Goal: Task Accomplishment & Management: Manage account settings

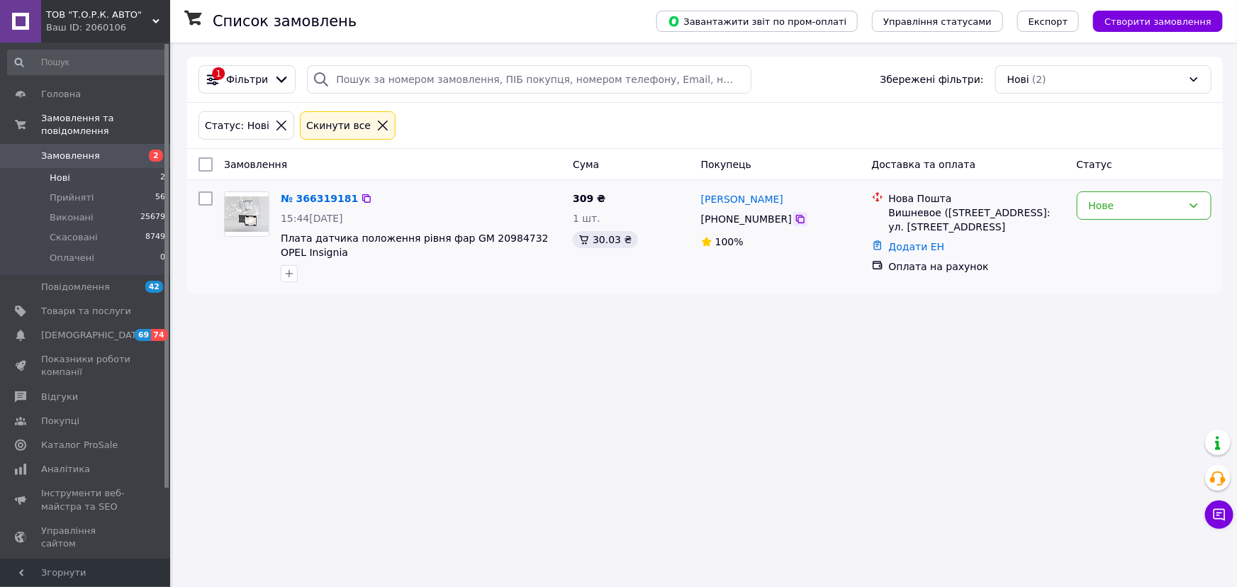
click at [794, 220] on icon at bounding box center [799, 218] width 11 height 11
click at [361, 198] on icon at bounding box center [366, 198] width 11 height 11
click at [70, 191] on span "Прийняті" at bounding box center [72, 197] width 44 height 13
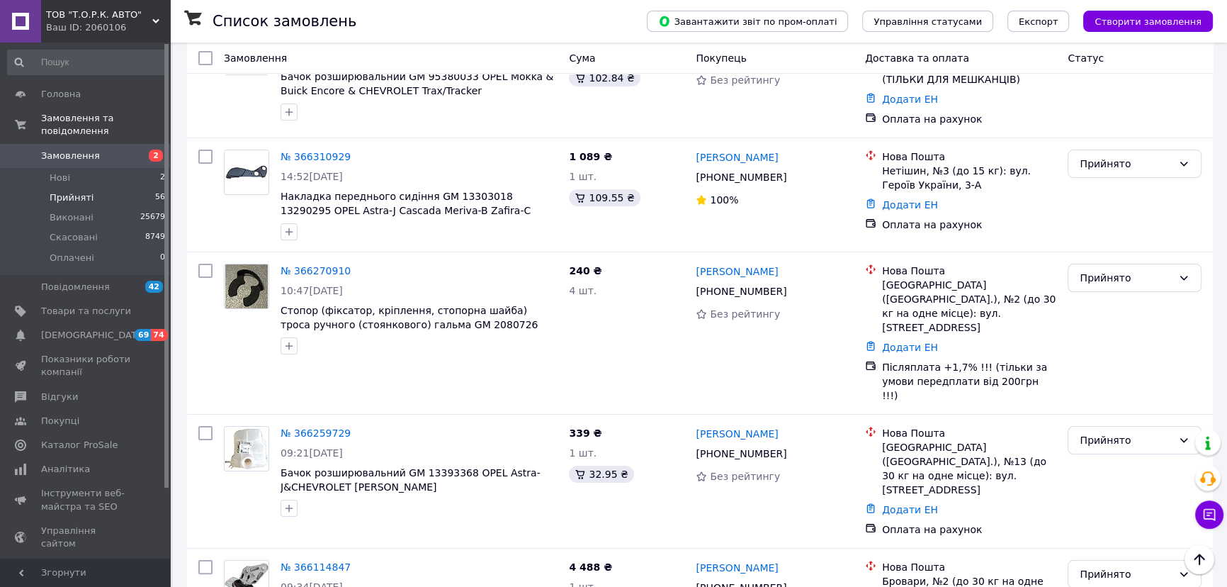
scroll to position [257, 0]
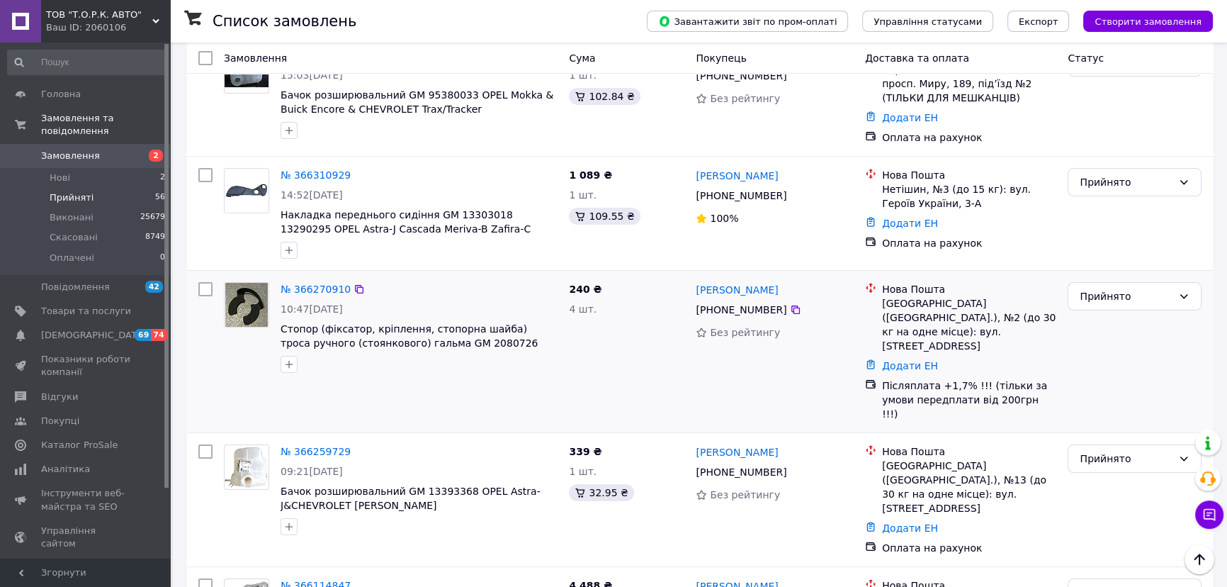
drag, startPoint x: 307, startPoint y: 291, endPoint x: 369, endPoint y: 298, distance: 62.8
click at [369, 298] on div "№ 366270910 10:47, 12.10.2025 Стопор (фіксатор, кріплення, стопорна шайба) трос…" at bounding box center [419, 327] width 288 height 102
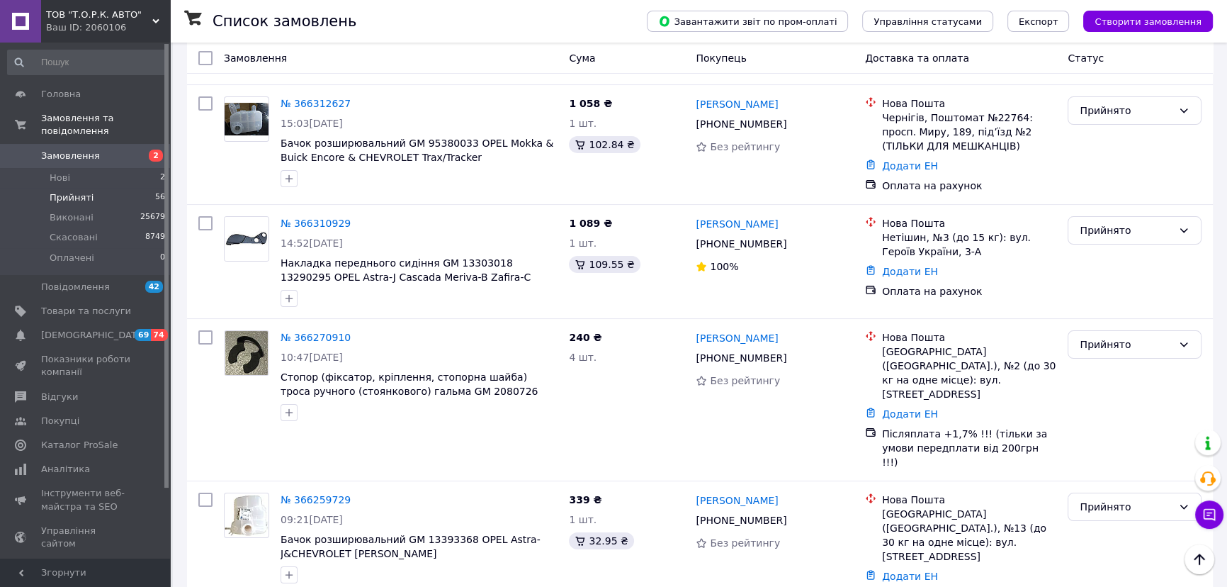
scroll to position [0, 0]
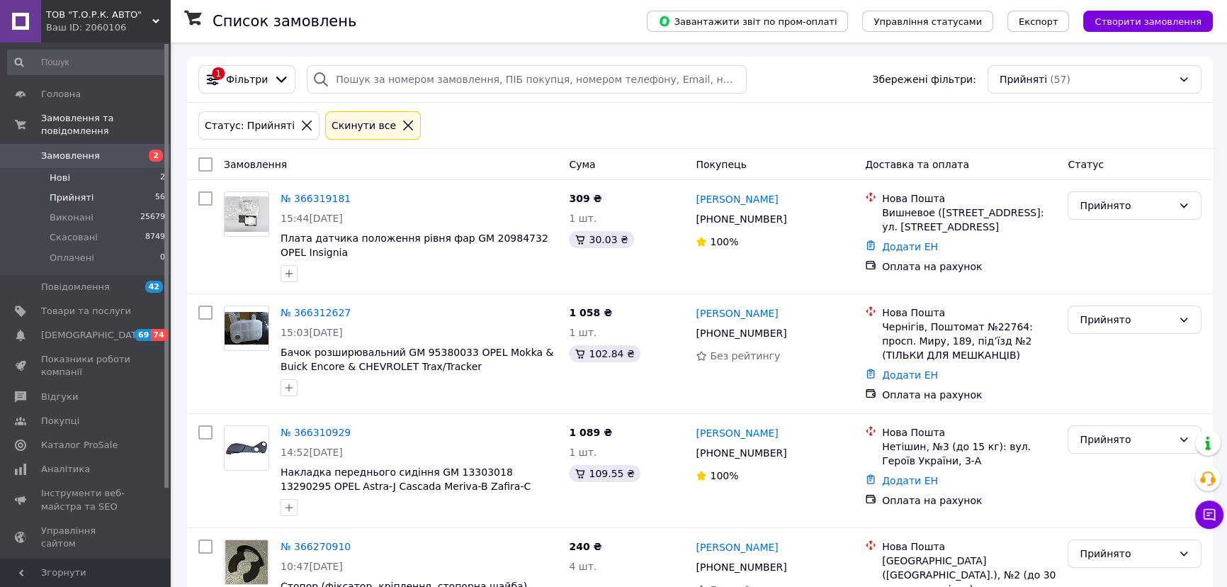
click at [64, 171] on span "Нові" at bounding box center [60, 177] width 21 height 13
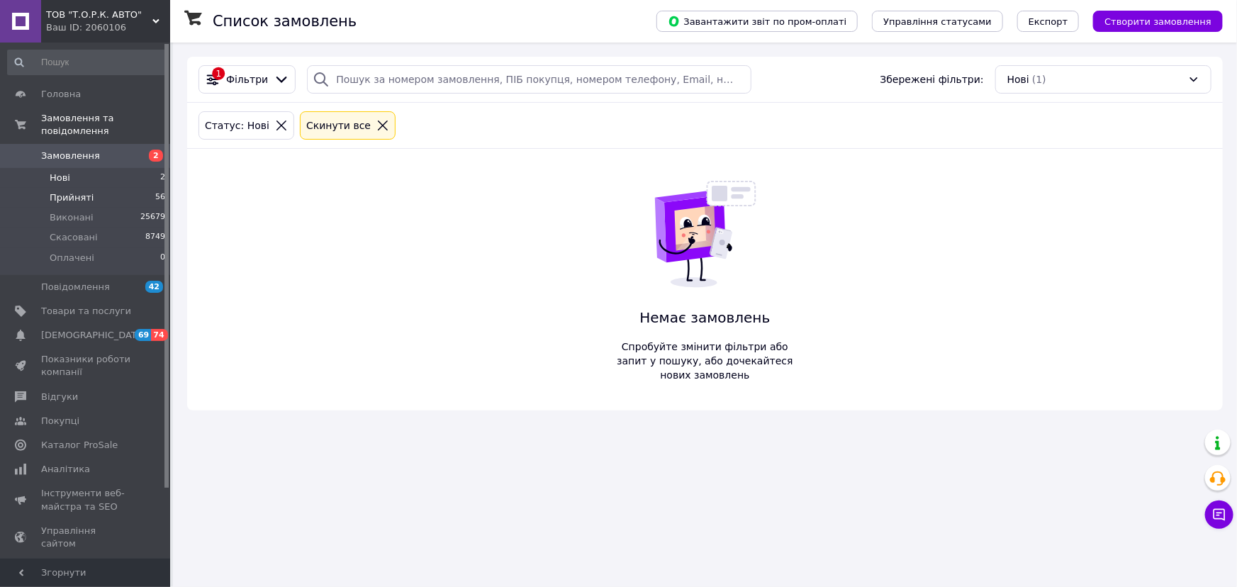
click at [64, 191] on li "Прийняті 56" at bounding box center [87, 198] width 174 height 20
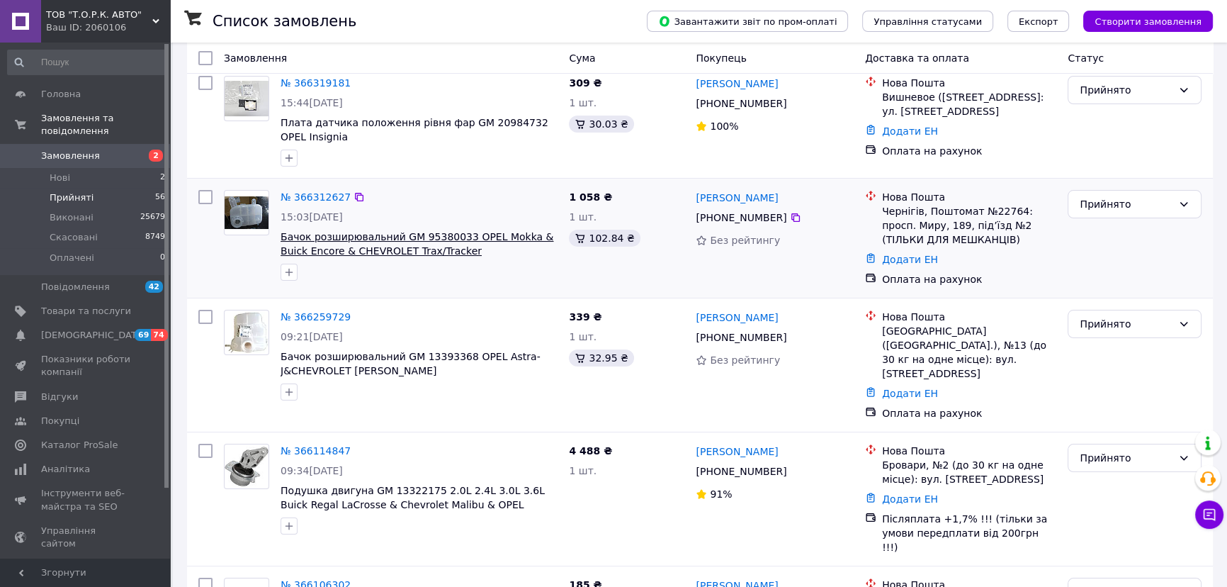
scroll to position [128, 0]
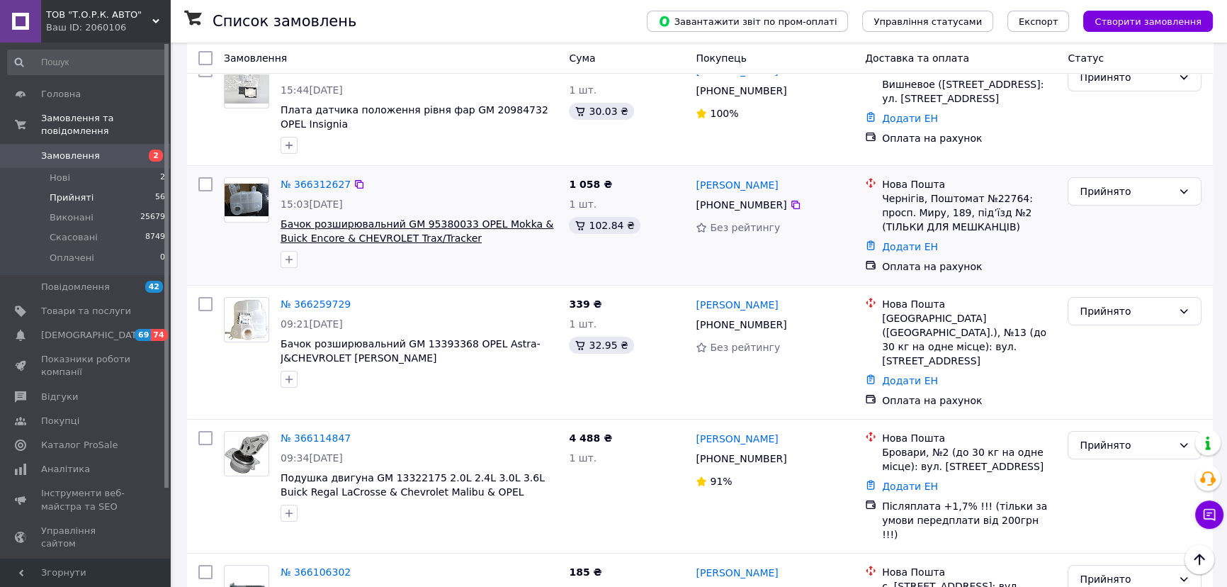
click at [332, 234] on span "Бачок розширювальний GM 95380033 OPEL Mokka & Buick Encore & CHEVROLET Trax/Tra…" at bounding box center [417, 231] width 273 height 26
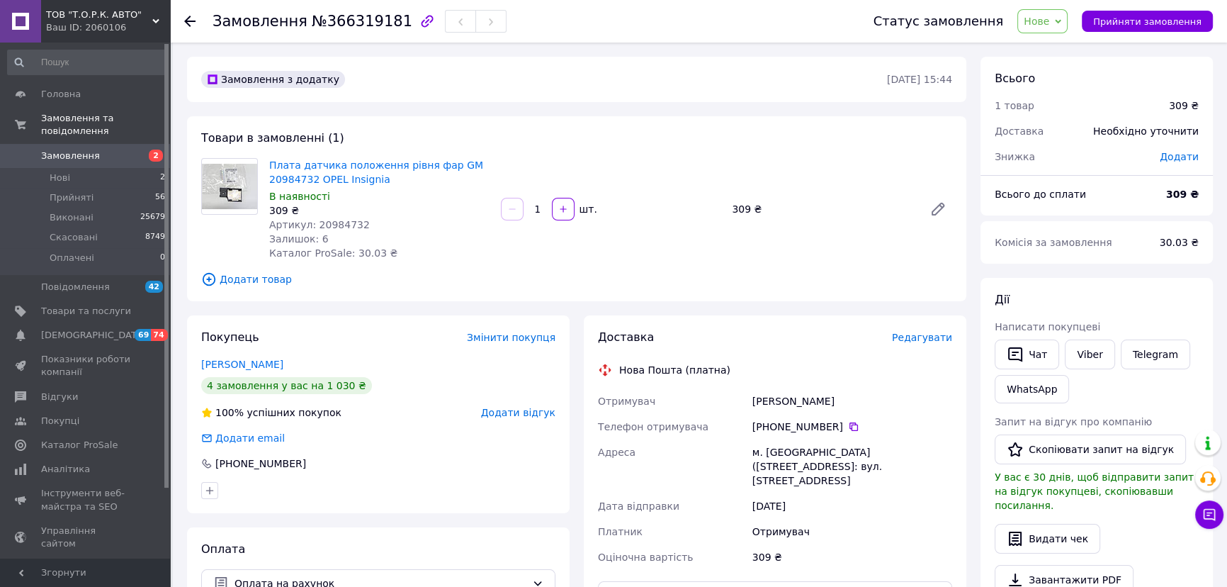
click at [801, 393] on div "Ворона Микола" at bounding box center [852, 401] width 205 height 26
click at [798, 400] on div "Ворона Микола" at bounding box center [852, 401] width 205 height 26
click at [1138, 21] on span "Прийняти замовлення" at bounding box center [1147, 21] width 108 height 11
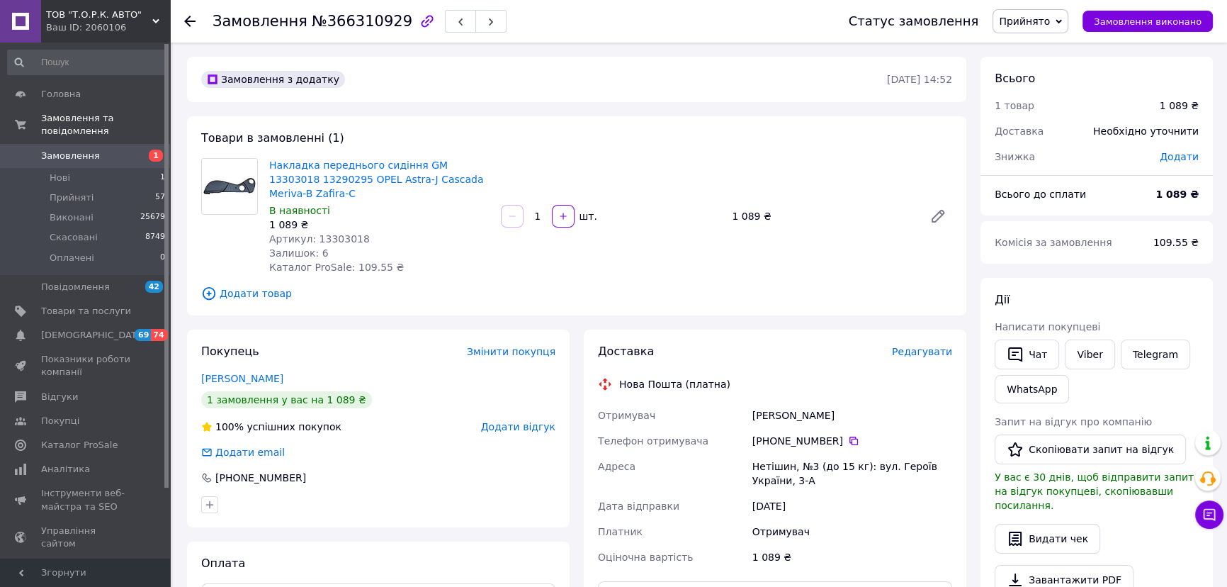
drag, startPoint x: 779, startPoint y: 425, endPoint x: 833, endPoint y: 425, distance: 53.1
click at [833, 434] on div "+380 96 796 59 15" at bounding box center [853, 441] width 200 height 14
drag, startPoint x: 833, startPoint y: 425, endPoint x: 821, endPoint y: 426, distance: 12.1
click at [821, 434] on div "+380 96 796 59 15" at bounding box center [853, 441] width 200 height 14
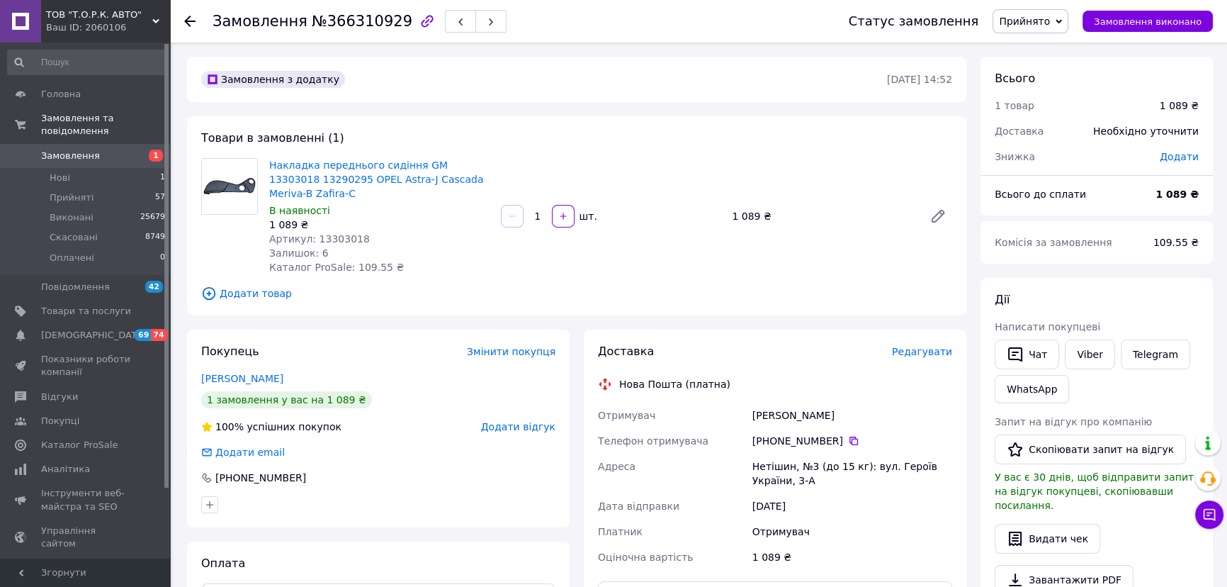
click at [815, 434] on div "+380 96 796 59 15" at bounding box center [853, 441] width 200 height 14
drag, startPoint x: 779, startPoint y: 426, endPoint x: 834, endPoint y: 425, distance: 54.6
click at [834, 434] on div "+380 96 796 59 15" at bounding box center [853, 441] width 200 height 14
click at [777, 434] on div "+380 96 796 59 15" at bounding box center [853, 441] width 200 height 14
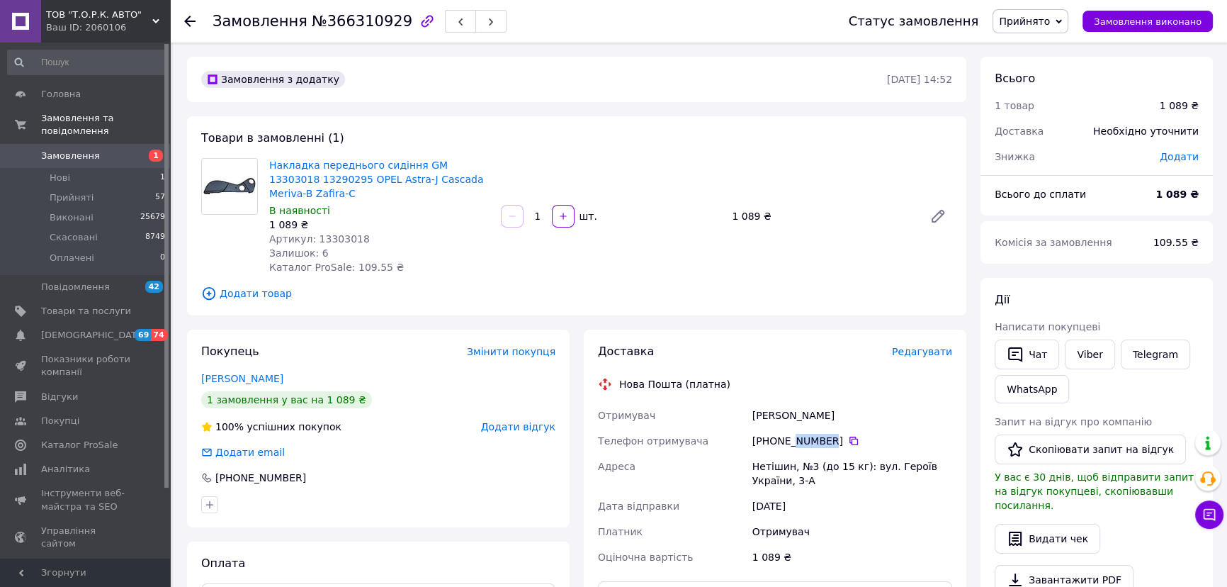
drag, startPoint x: 799, startPoint y: 428, endPoint x: 816, endPoint y: 427, distance: 17.8
click at [816, 434] on div "+380 96 796 59 15" at bounding box center [853, 441] width 200 height 14
drag, startPoint x: 778, startPoint y: 426, endPoint x: 832, endPoint y: 427, distance: 53.9
click at [832, 434] on div "+380 96 796 59 15" at bounding box center [853, 441] width 200 height 14
copy div "96 796 59 15"
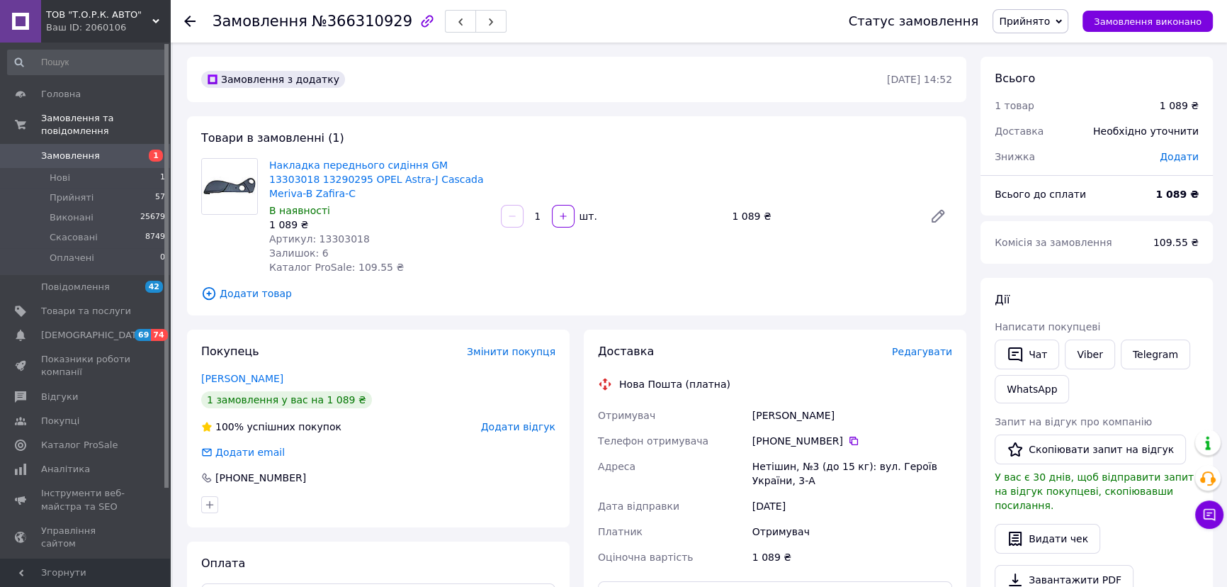
click at [790, 402] on div "Демянчук Юрій" at bounding box center [852, 415] width 205 height 26
click at [785, 402] on div "Демянчук Юрій" at bounding box center [852, 415] width 205 height 26
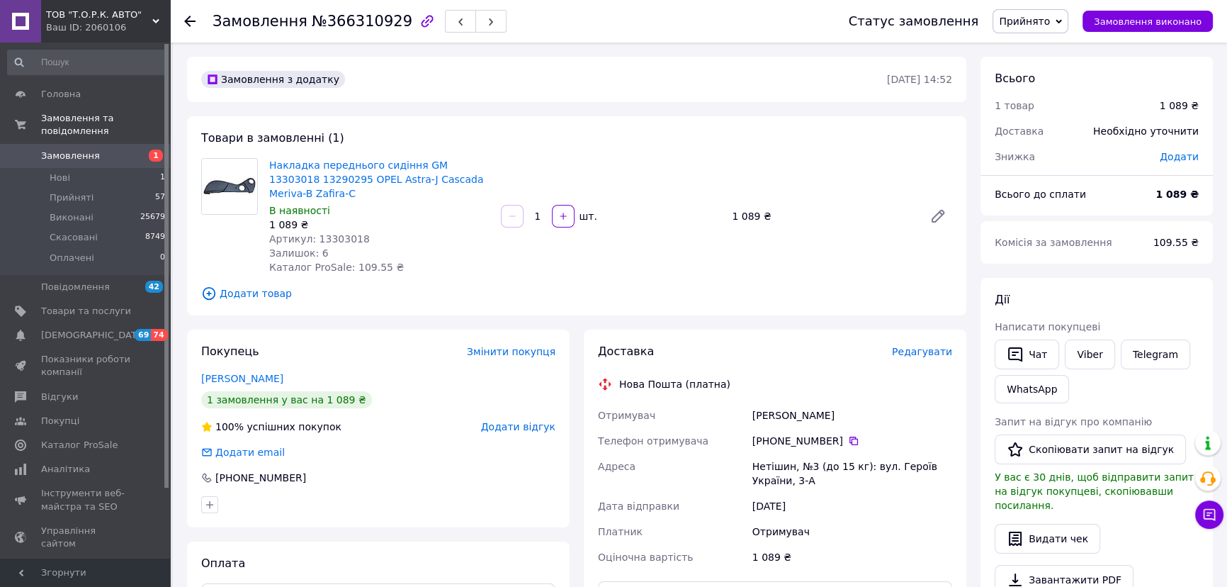
click at [777, 454] on div "Нетішин, №3 (до 15 кг): вул. Героїв України, 3-А" at bounding box center [852, 474] width 205 height 40
copy div "Нетішин"
click at [804, 310] on div "Замовлення з додатку 12.10.2025 • 14:52 Товари в замовленні (1) Накладка передн…" at bounding box center [577, 537] width 794 height 960
click at [317, 233] on span "Артикул: 13303018" at bounding box center [319, 238] width 101 height 11
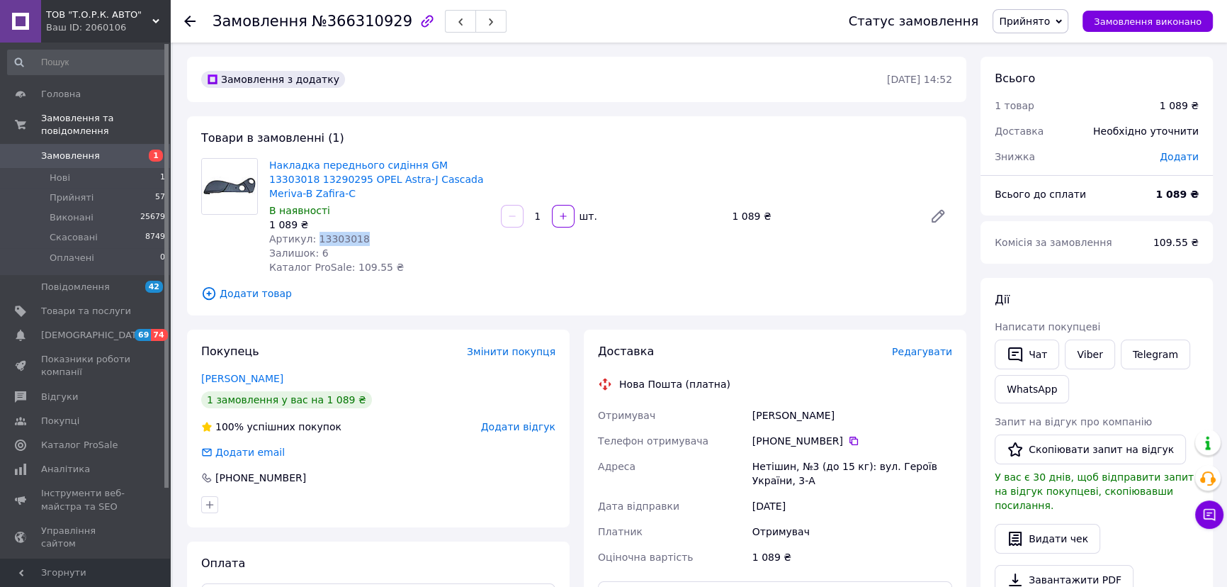
click at [317, 233] on span "Артикул: 13303018" at bounding box center [319, 238] width 101 height 11
copy span "13303018"
click at [1148, 23] on span "Замовлення виконано" at bounding box center [1148, 21] width 108 height 11
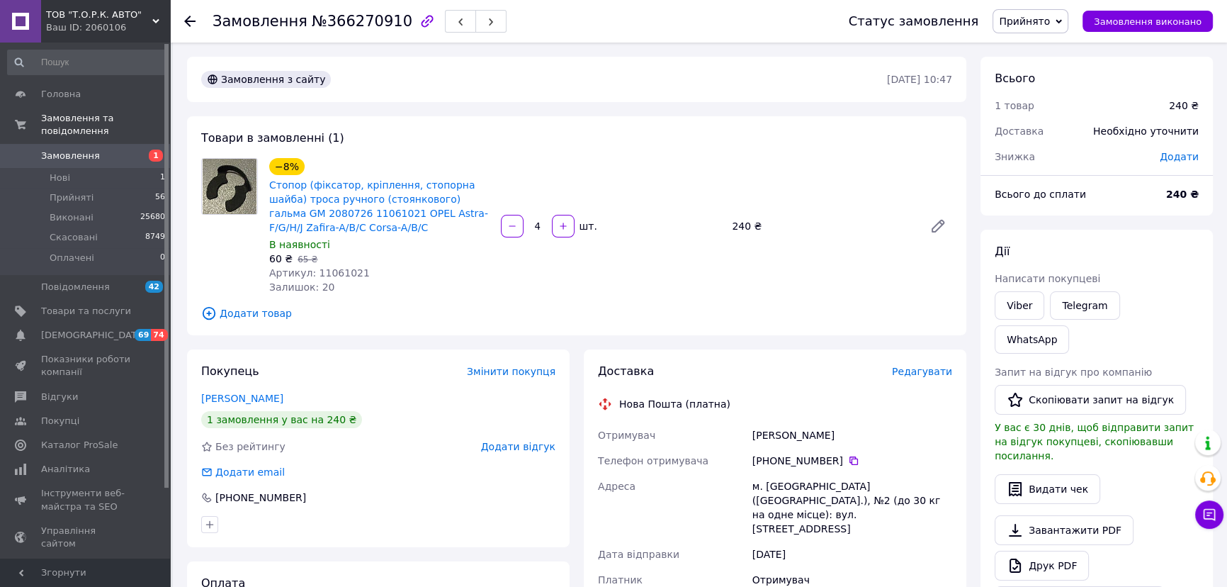
drag, startPoint x: 778, startPoint y: 461, endPoint x: 834, endPoint y: 460, distance: 56.0
click at [834, 460] on div "[PHONE_NUMBER]" at bounding box center [853, 461] width 200 height 14
copy div "95 155 28 17"
click at [772, 435] on div "[PERSON_NAME]" at bounding box center [852, 435] width 205 height 26
click at [772, 435] on div "Вівсяник Анатолій" at bounding box center [852, 435] width 205 height 26
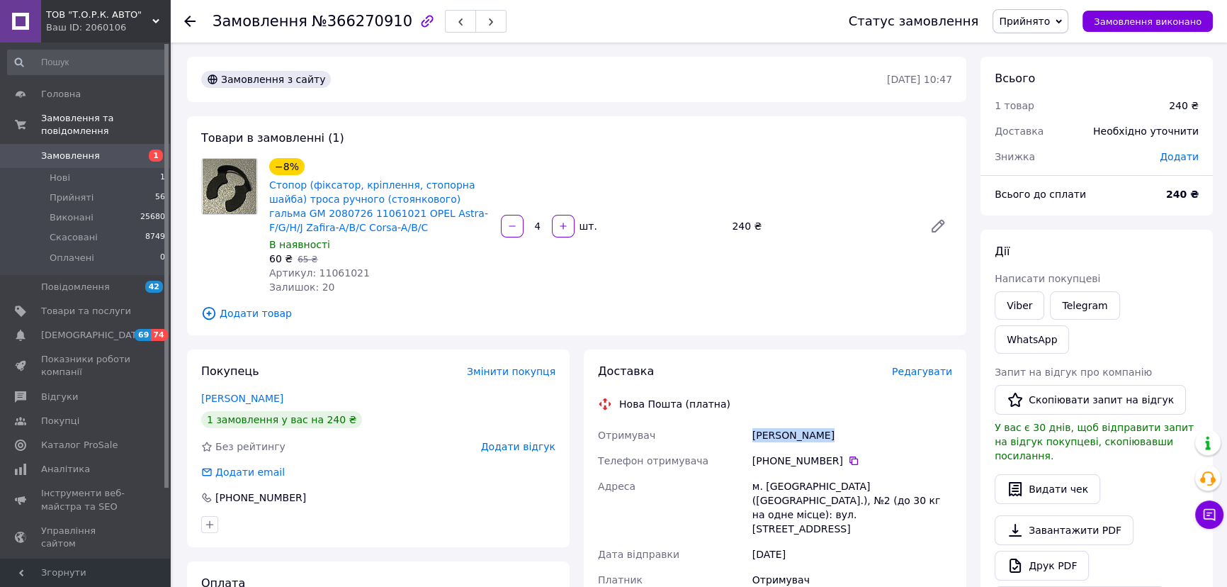
click at [772, 435] on div "Вівсяник Анатолій" at bounding box center [852, 435] width 205 height 26
copy div "Вівсяник Анатолій"
click at [774, 495] on div "м. Карлівка (Полтавська обл.), №2 (до 30 кг на одне місце): вул. Полтавський шл…" at bounding box center [852, 507] width 205 height 68
click at [784, 484] on div "м. Карлівка (Полтавська обл.), №2 (до 30 кг на одне місце): вул. Полтавський шл…" at bounding box center [852, 507] width 205 height 68
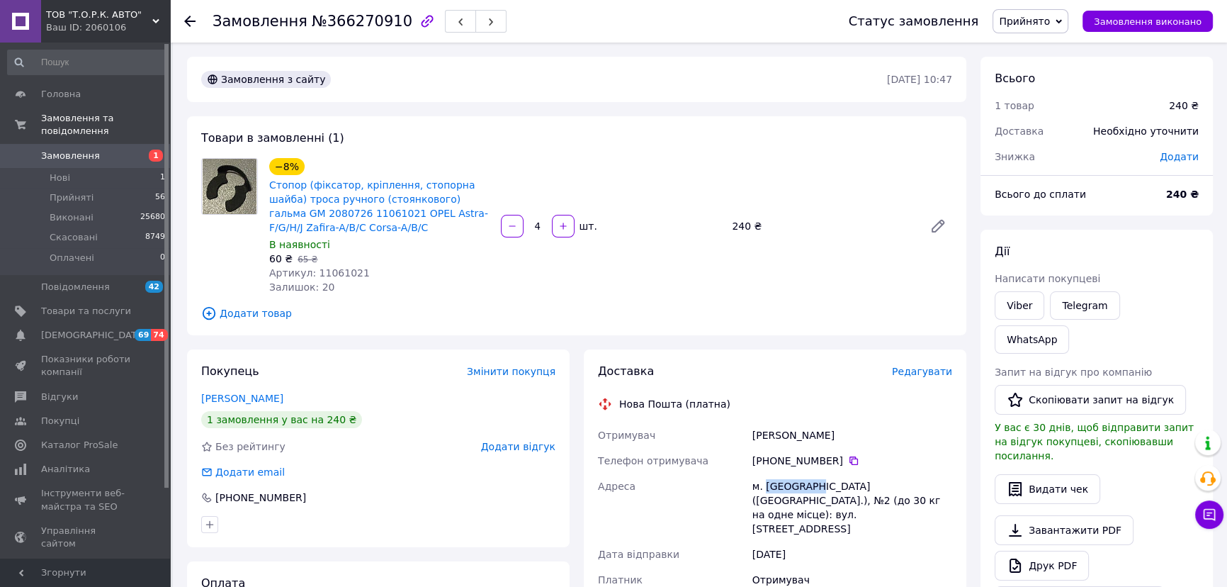
click at [784, 484] on div "м. Карлівка (Полтавська обл.), №2 (до 30 кг на одне місце): вул. Полтавський шл…" at bounding box center [852, 507] width 205 height 68
copy div "Карлівка"
click at [335, 269] on span "Артикул: 11061021" at bounding box center [319, 272] width 101 height 11
copy span "11061021"
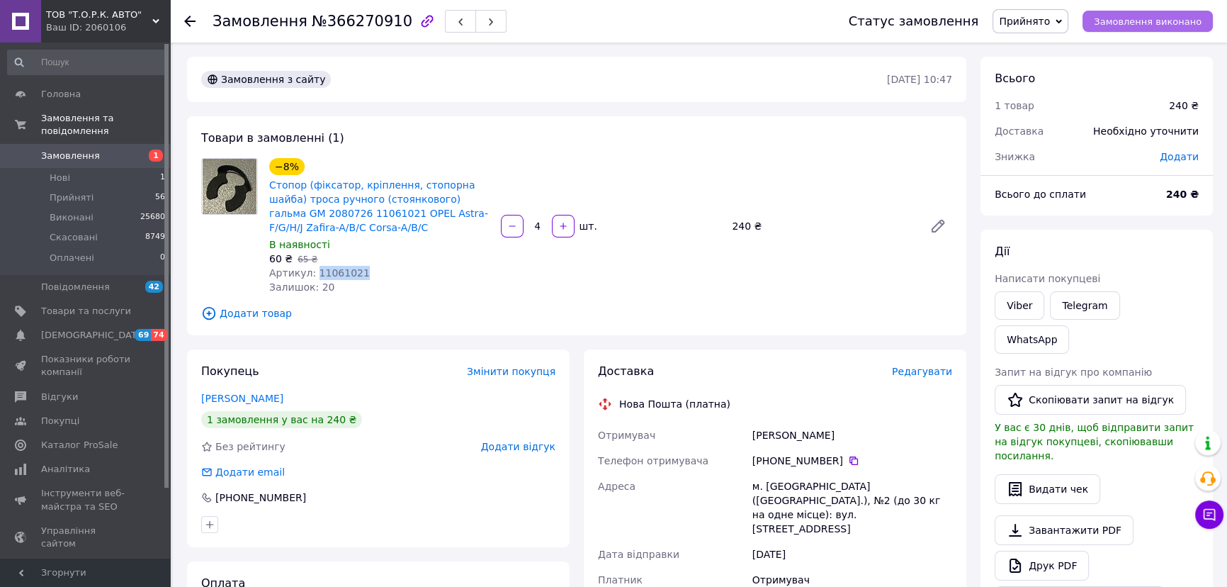
click at [1123, 23] on span "Замовлення виконано" at bounding box center [1148, 21] width 108 height 11
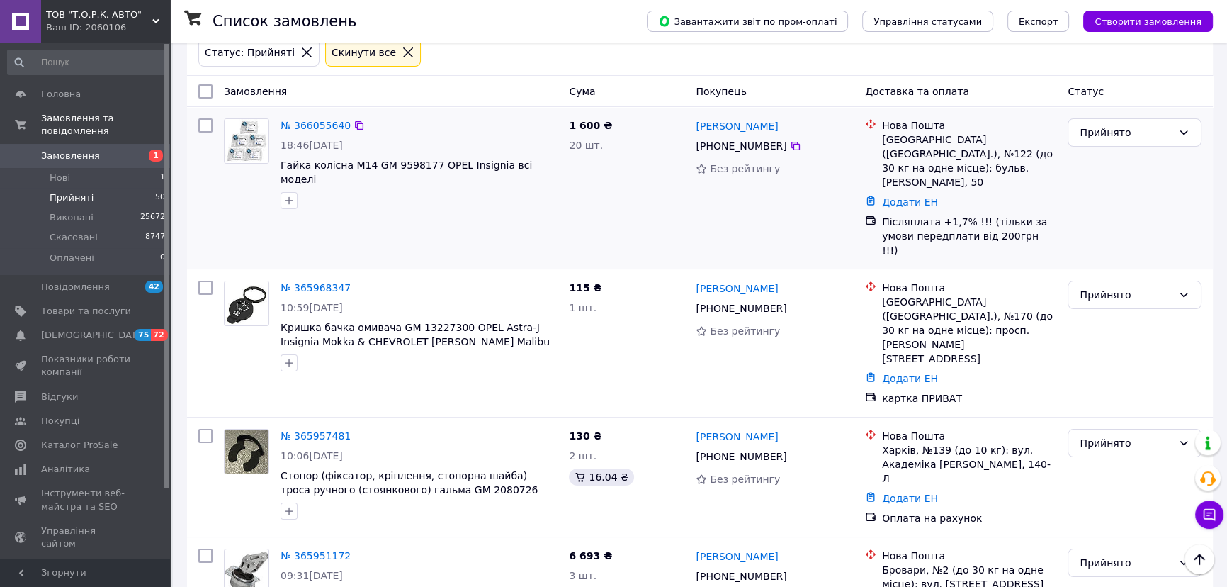
scroll to position [64, 0]
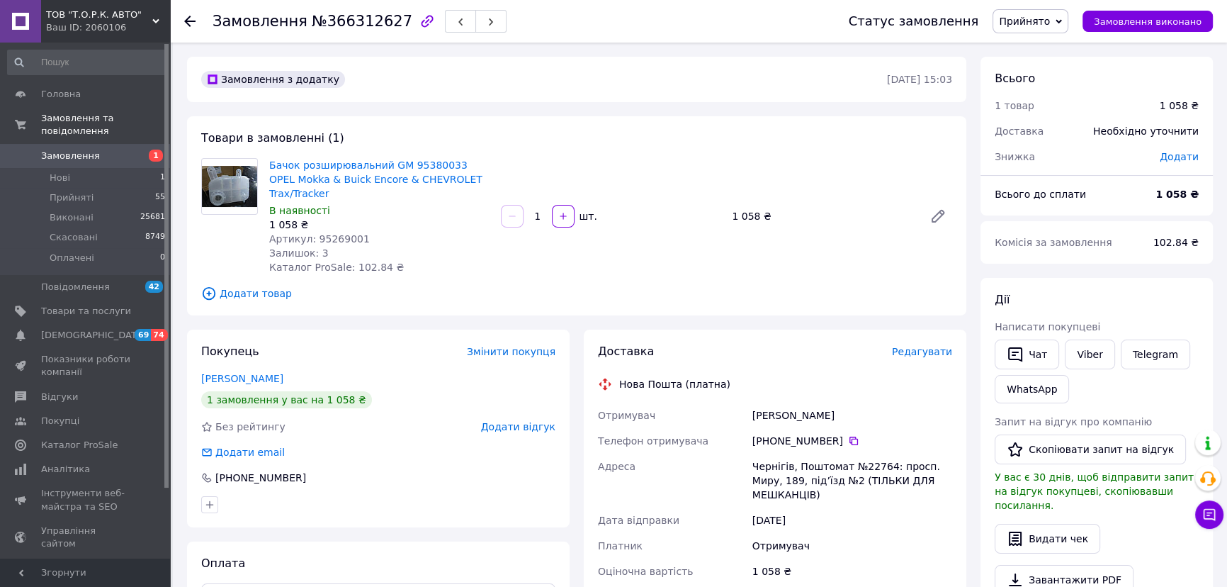
drag, startPoint x: 777, startPoint y: 427, endPoint x: 835, endPoint y: 427, distance: 57.4
click at [835, 434] on div "[PHONE_NUMBER]" at bounding box center [853, 441] width 200 height 14
copy div "97 393 78 27"
click at [794, 402] on div "[PERSON_NAME]" at bounding box center [852, 415] width 205 height 26
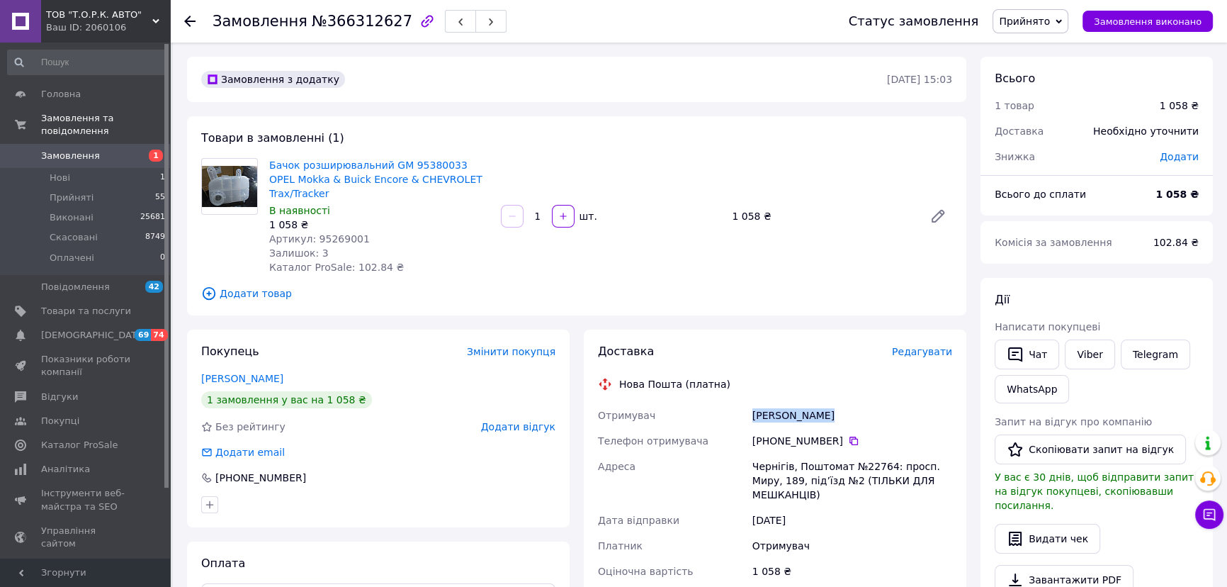
click at [794, 402] on div "[PERSON_NAME]" at bounding box center [852, 415] width 205 height 26
copy div "[PERSON_NAME]"
click at [779, 454] on div "Чернігів, Поштомат №22764: просп. Миру, 189, під’їзд №2 (ТІЛЬКИ ДЛЯ МЕШКАНЦІВ)" at bounding box center [852, 481] width 205 height 54
copy div "Чернігів"
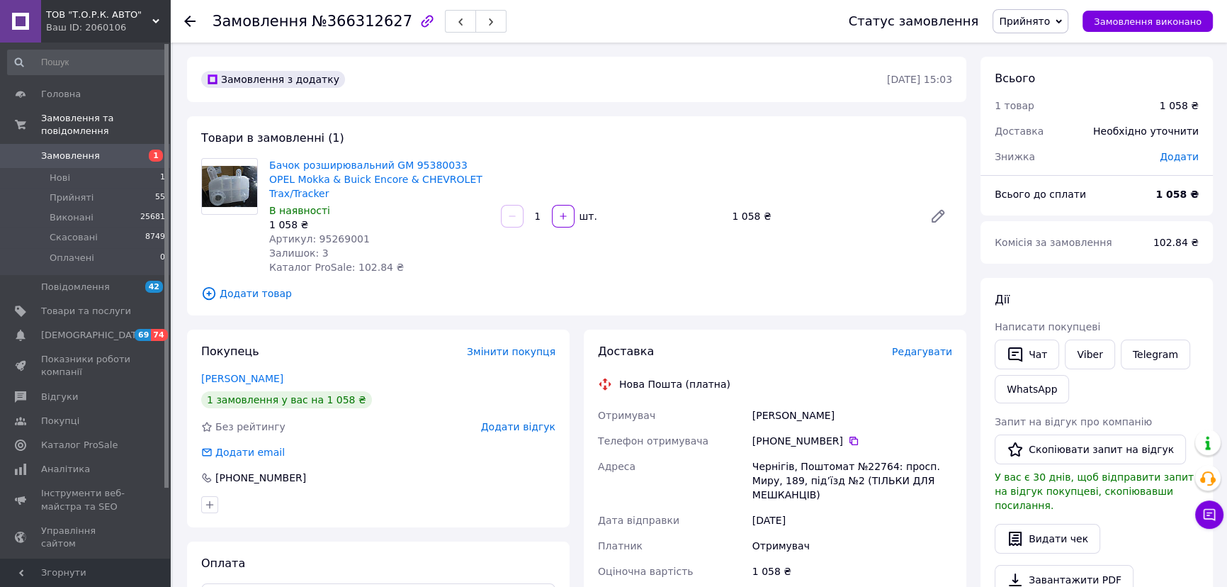
click at [324, 233] on span "Артикул: 95269001" at bounding box center [319, 238] width 101 height 11
copy span "95269001"
click at [1144, 25] on span "Замовлення виконано" at bounding box center [1148, 21] width 108 height 11
